Goal: Information Seeking & Learning: Learn about a topic

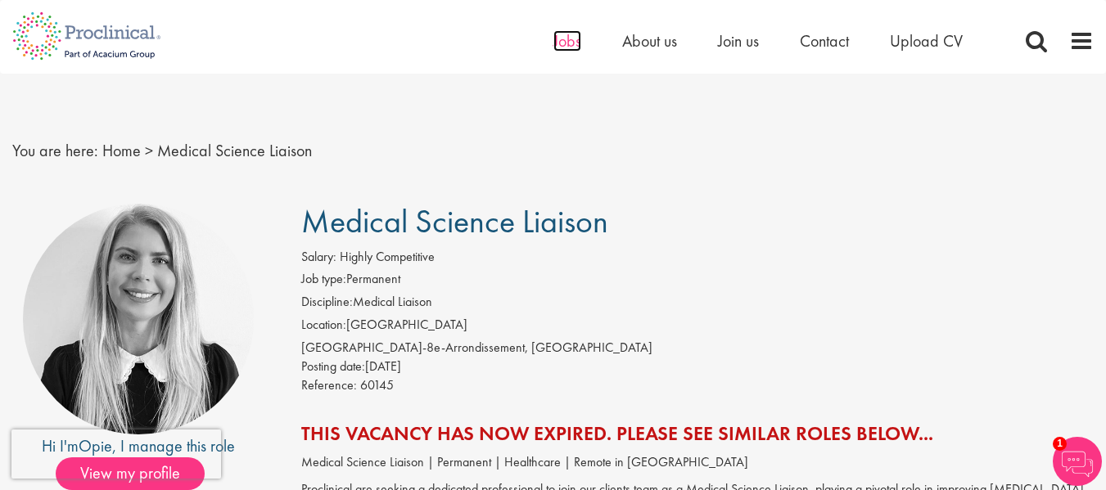
click at [571, 38] on span "Jobs" at bounding box center [567, 40] width 28 height 21
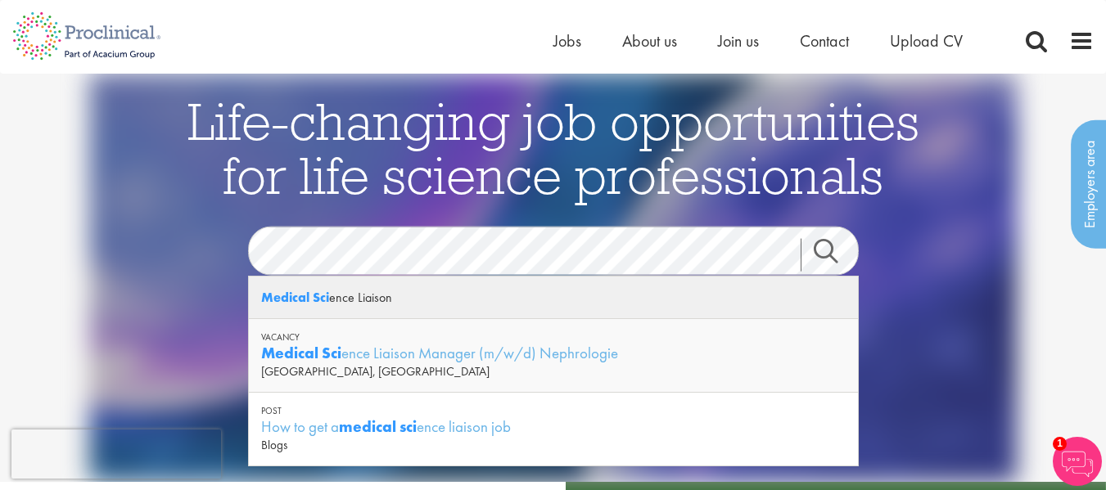
click at [398, 292] on div "Medical Sci ence Liaison" at bounding box center [553, 298] width 609 height 43
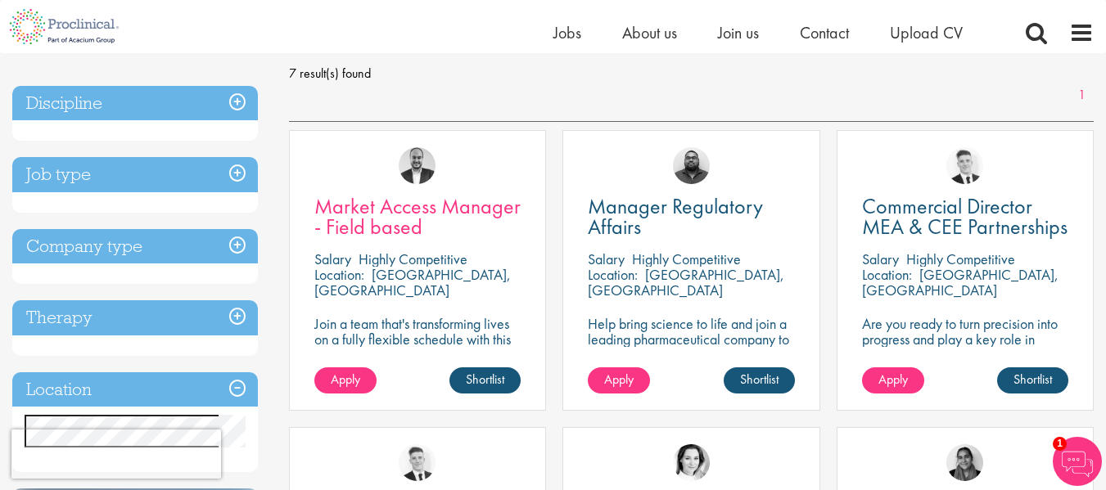
scroll to position [234, 0]
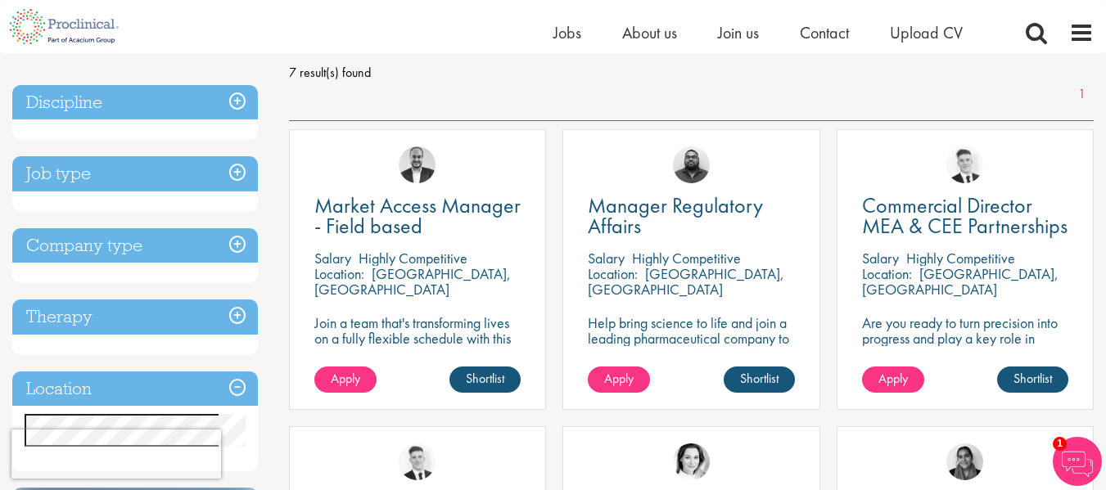
click at [391, 269] on p "[GEOGRAPHIC_DATA], [GEOGRAPHIC_DATA]" at bounding box center [412, 281] width 196 height 34
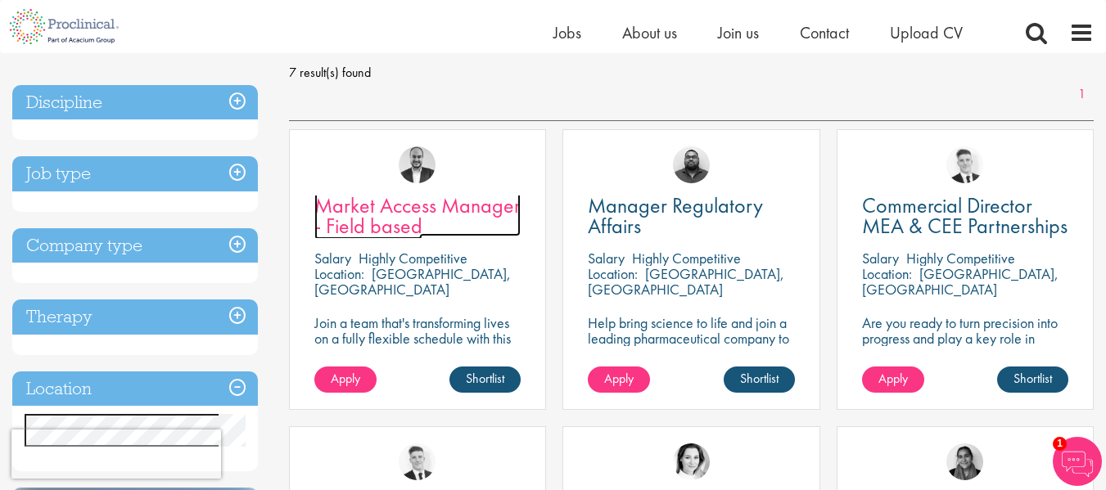
click at [381, 215] on span "Market Access Manager - Field based" at bounding box center [417, 216] width 206 height 48
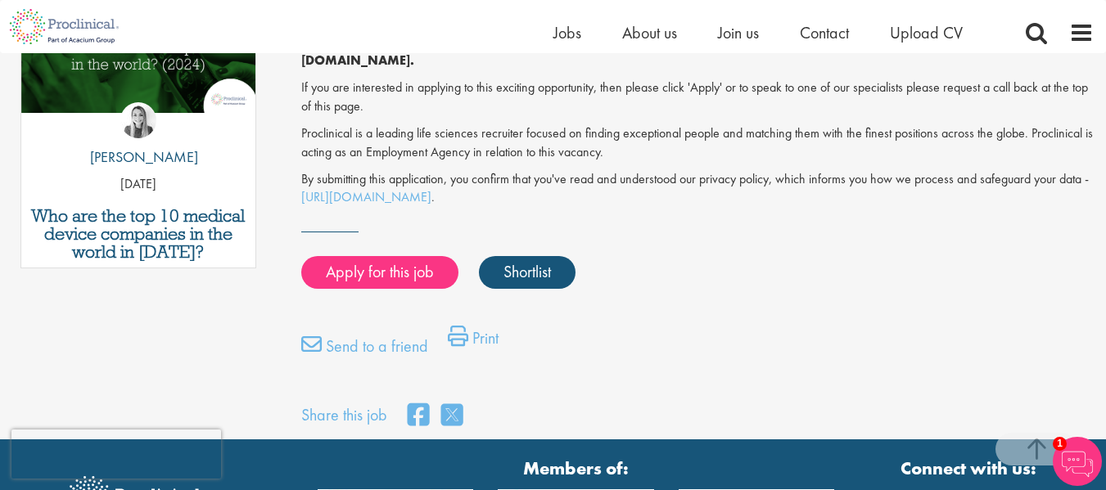
scroll to position [901, 0]
